Goal: Navigation & Orientation: Find specific page/section

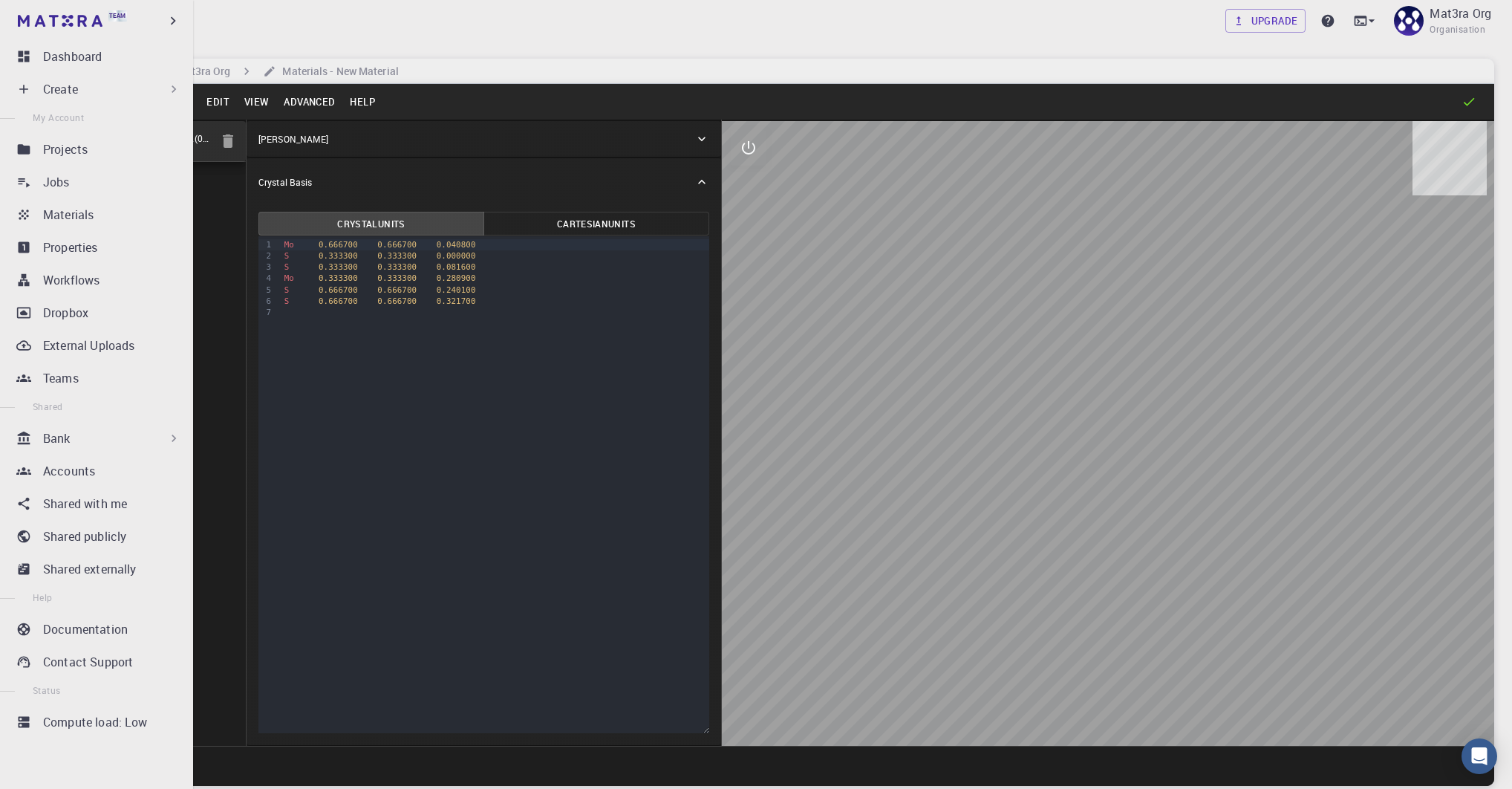
drag, startPoint x: 89, startPoint y: 223, endPoint x: 92, endPoint y: 94, distance: 129.0
click at [89, 223] on p "Materials" at bounding box center [68, 215] width 51 height 18
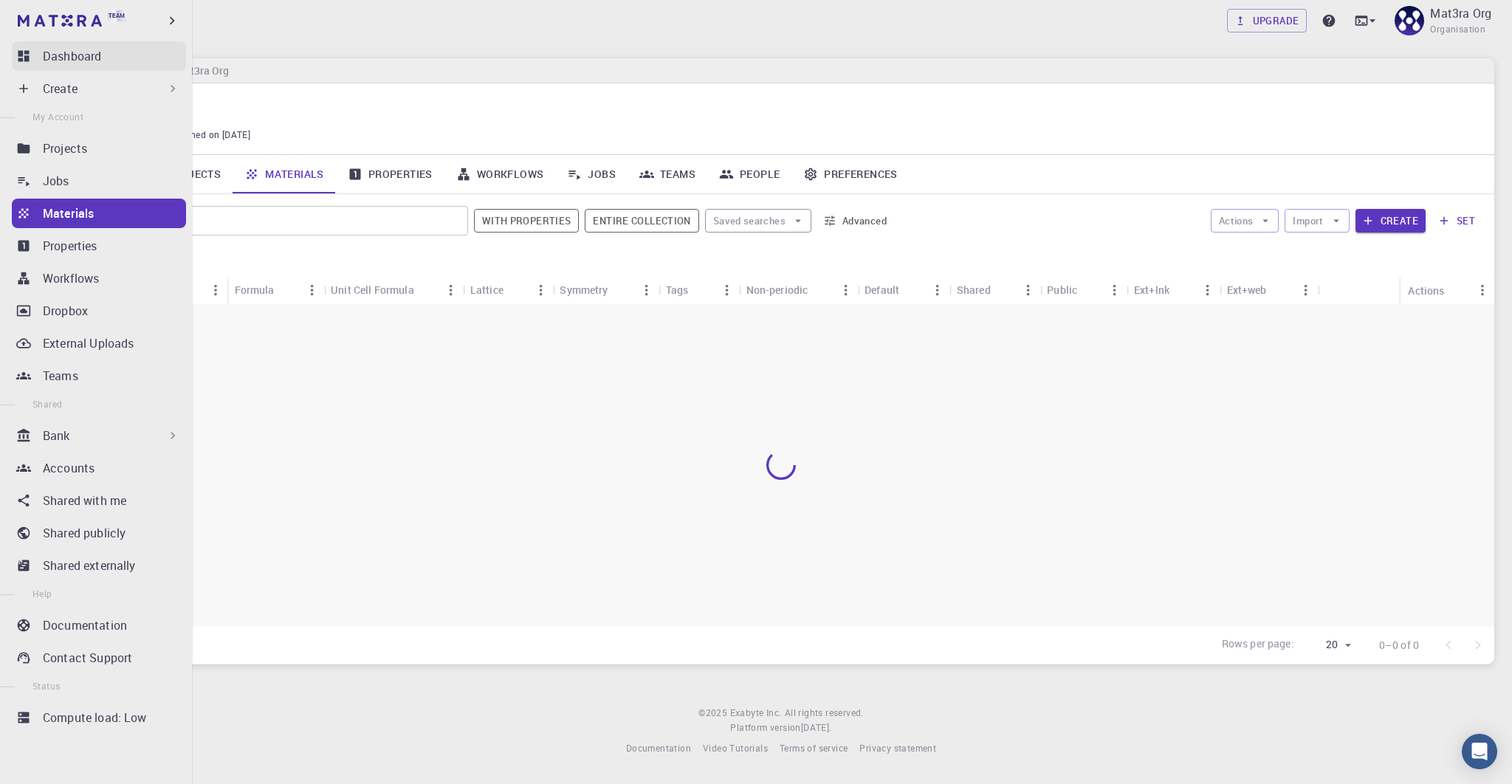
click at [70, 54] on p "Dashboard" at bounding box center [72, 56] width 58 height 18
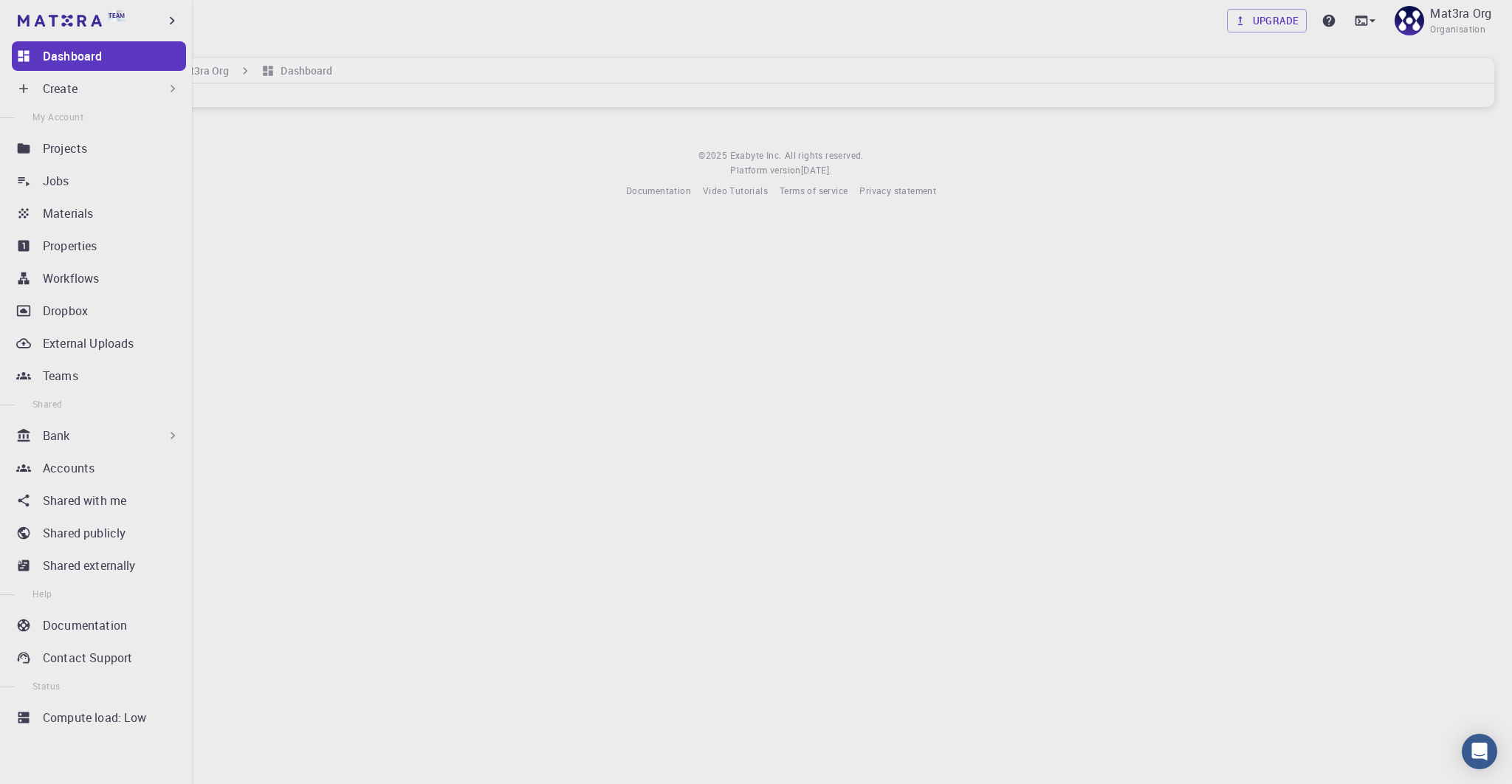
click at [20, 50] on icon at bounding box center [24, 56] width 15 height 15
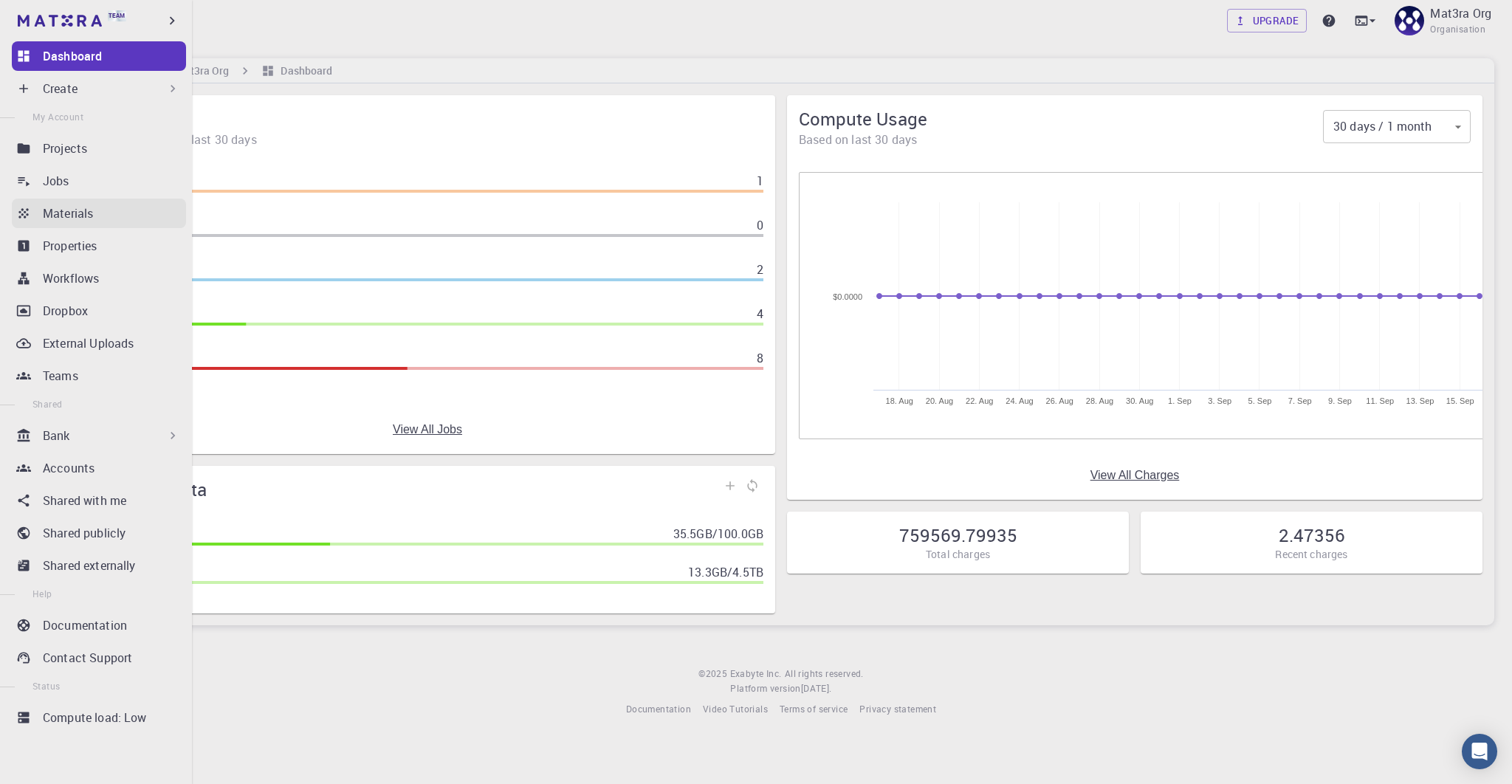
click at [90, 209] on p "Materials" at bounding box center [68, 214] width 50 height 18
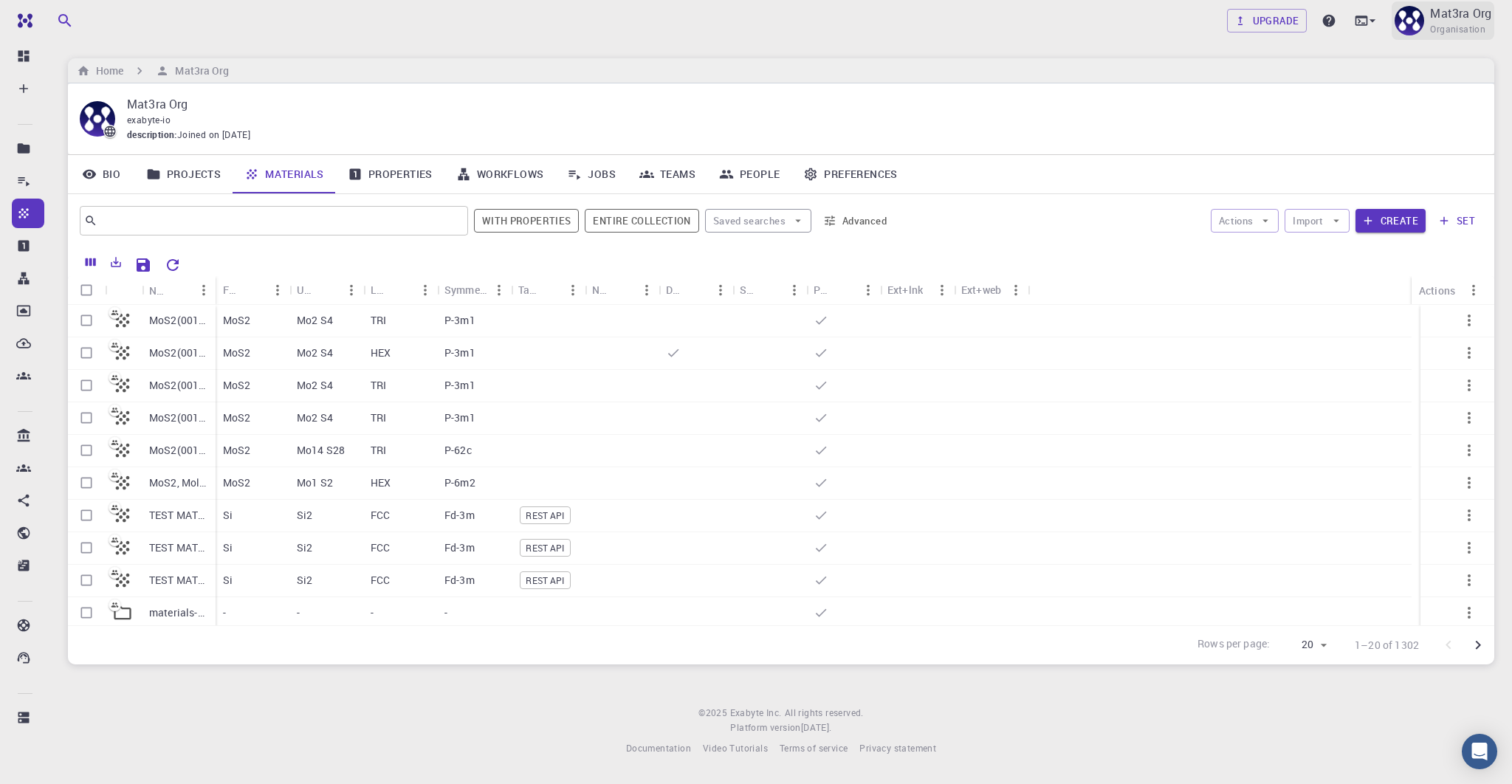
click at [1431, 23] on span "Organisation" at bounding box center [1458, 30] width 55 height 15
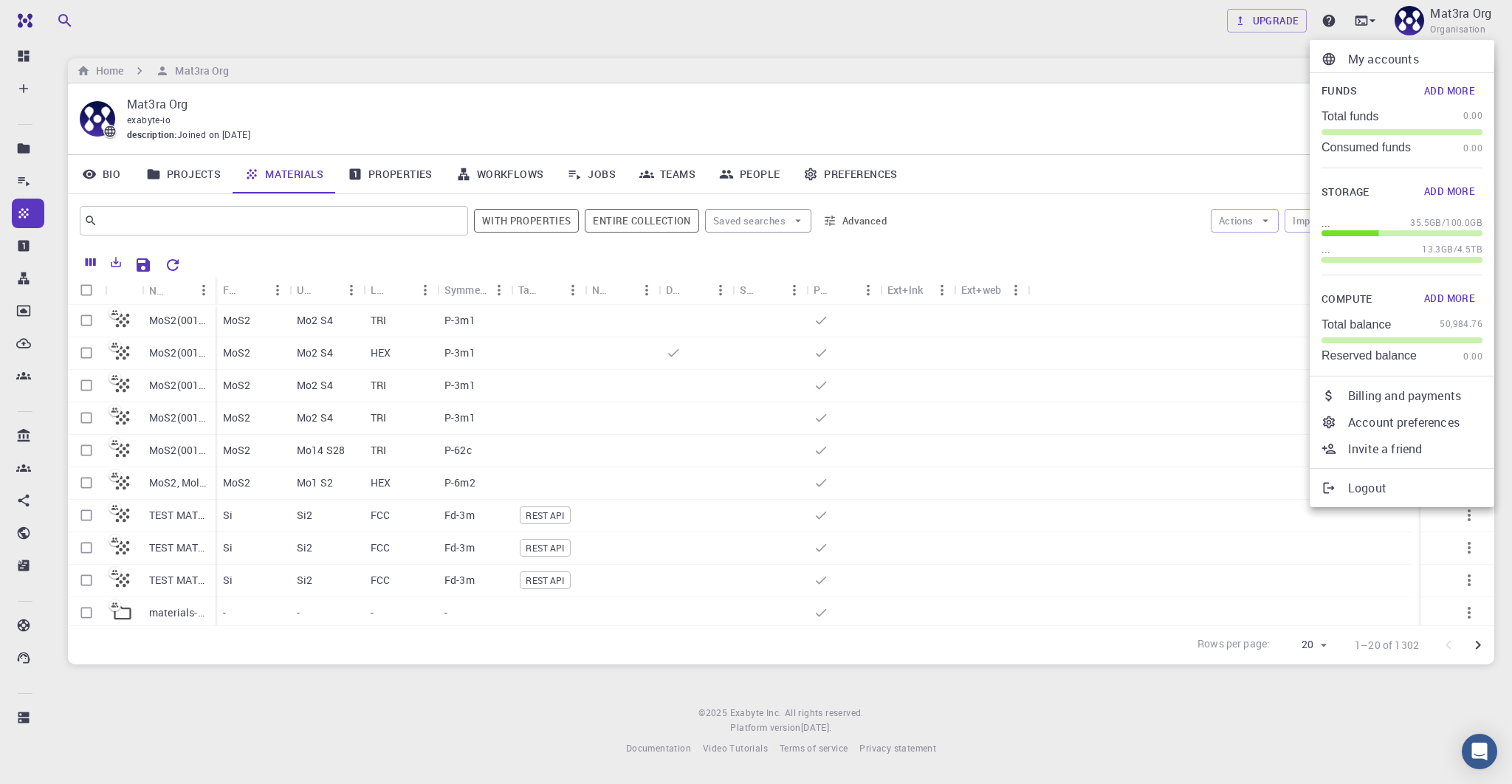
click at [1132, 120] on div at bounding box center [756, 392] width 1512 height 784
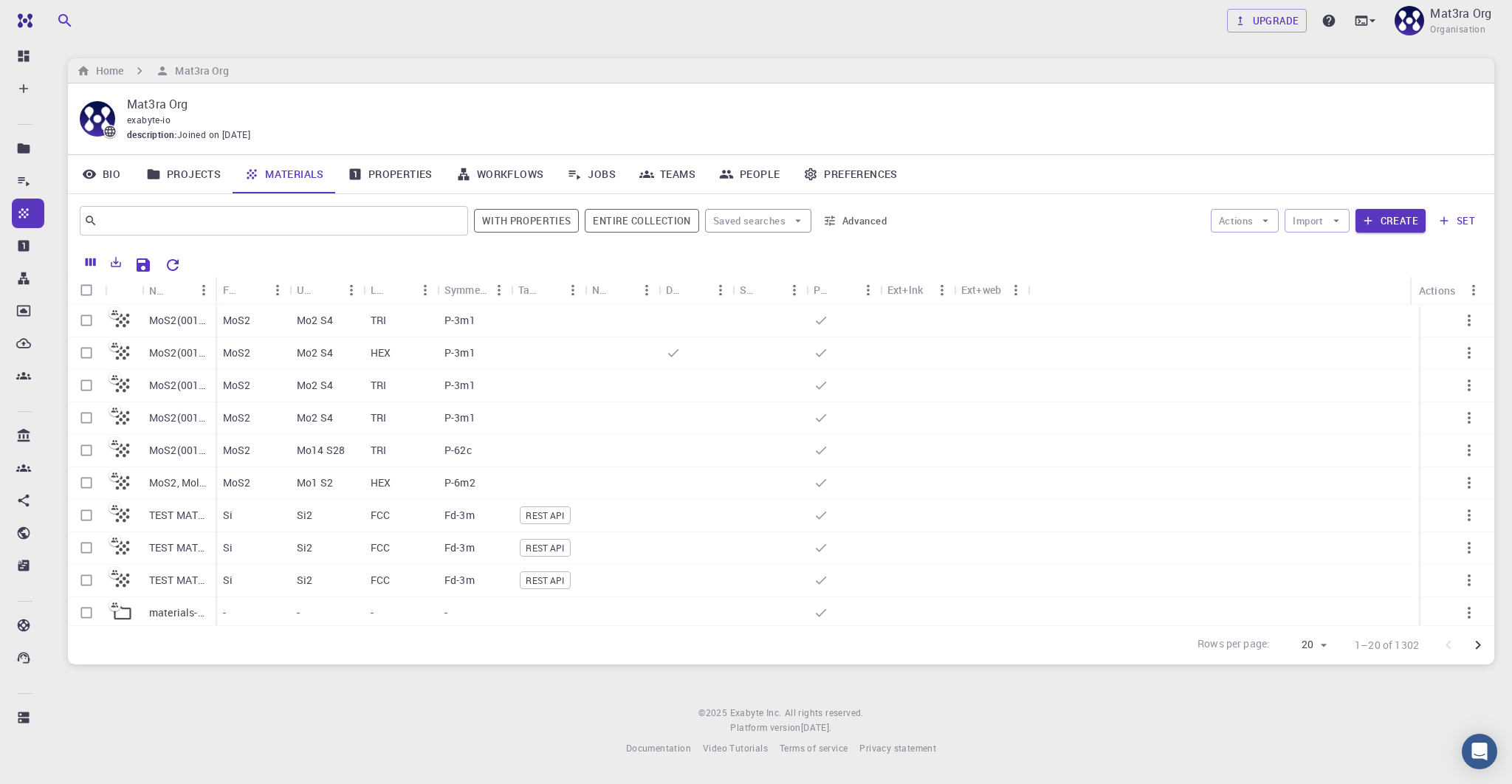
click at [421, 69] on div "Home Mat3ra Org" at bounding box center [781, 71] width 1427 height 25
